Goal: Task Accomplishment & Management: Use online tool/utility

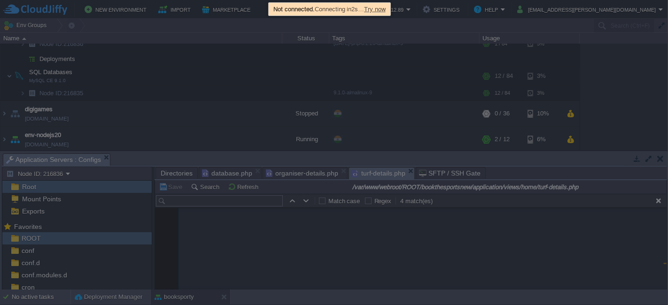
scroll to position [3526, 0]
click at [384, 6] on span "Try now" at bounding box center [375, 9] width 22 height 7
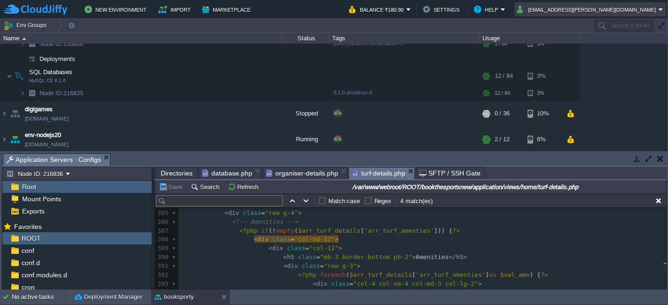
click at [632, 8] on button "[EMAIL_ADDRESS][PERSON_NAME][DOMAIN_NAME]" at bounding box center [587, 9] width 141 height 11
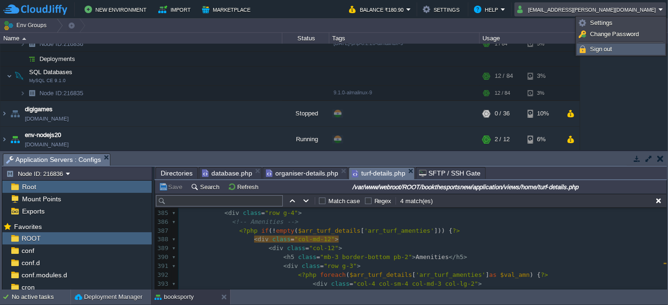
click at [612, 49] on link "Sign out" at bounding box center [620, 49] width 87 height 10
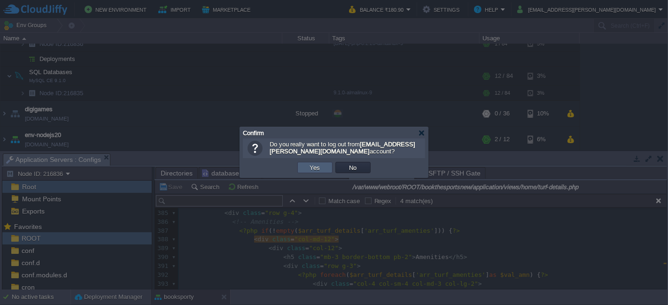
click at [309, 171] on button "Yes" at bounding box center [315, 167] width 16 height 8
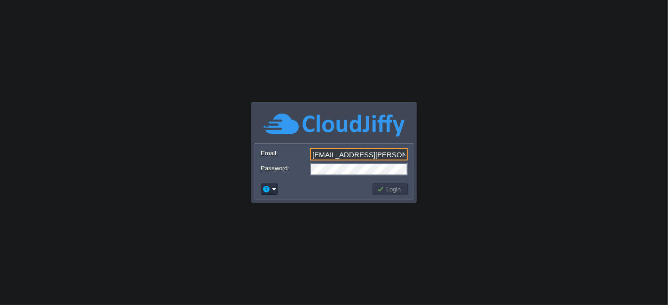
click at [375, 160] on div "[EMAIL_ADDRESS][PERSON_NAME][DOMAIN_NAME]" at bounding box center [334, 154] width 147 height 13
click at [382, 155] on input "[EMAIL_ADDRESS][PERSON_NAME][DOMAIN_NAME]" at bounding box center [359, 154] width 98 height 12
type input "[EMAIL_ADDRESS][DOMAIN_NAME]"
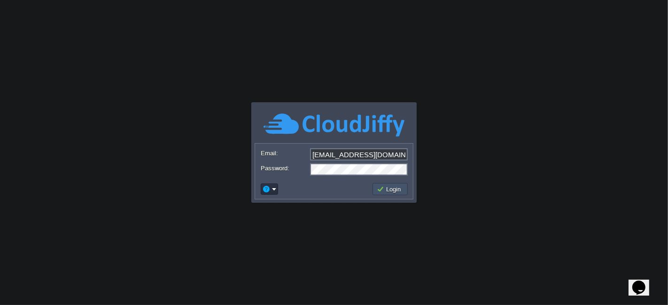
click at [401, 189] on button "Login" at bounding box center [390, 189] width 27 height 8
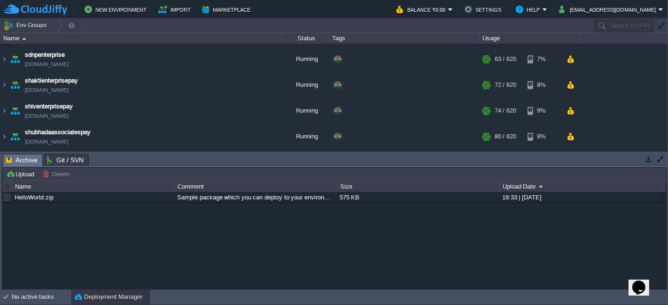
scroll to position [209, 0]
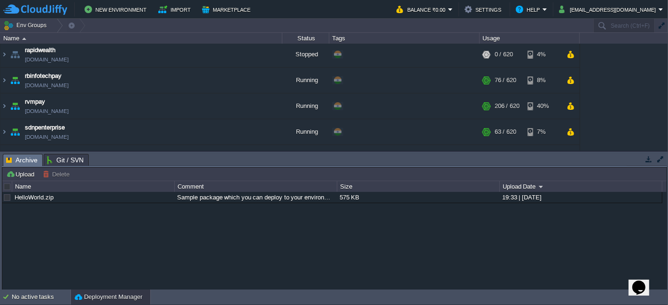
click at [0, 78] on table "jpenterprisepay [DOMAIN_NAME] Running + Add to Env Group RAM 20% CPU 1% 128 / 6…" at bounding box center [290, 80] width 580 height 491
click at [5, 79] on img at bounding box center [4, 80] width 8 height 25
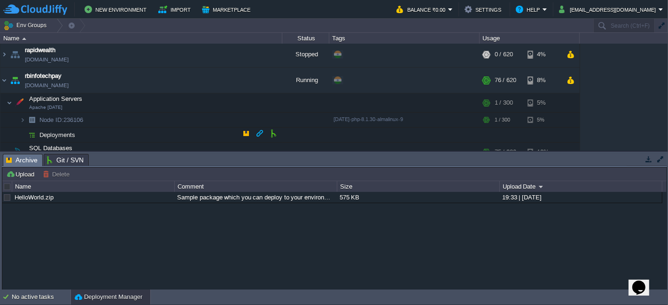
scroll to position [261, 0]
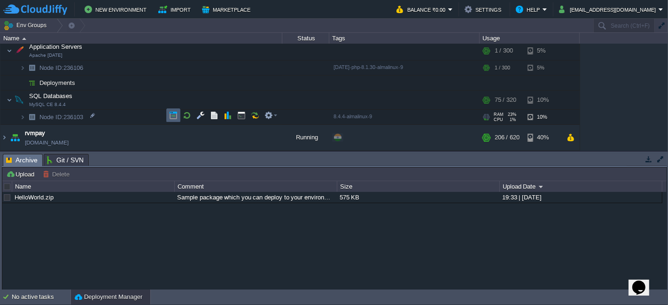
click at [176, 116] on button "button" at bounding box center [173, 115] width 8 height 8
